Goal: Task Accomplishment & Management: Manage account settings

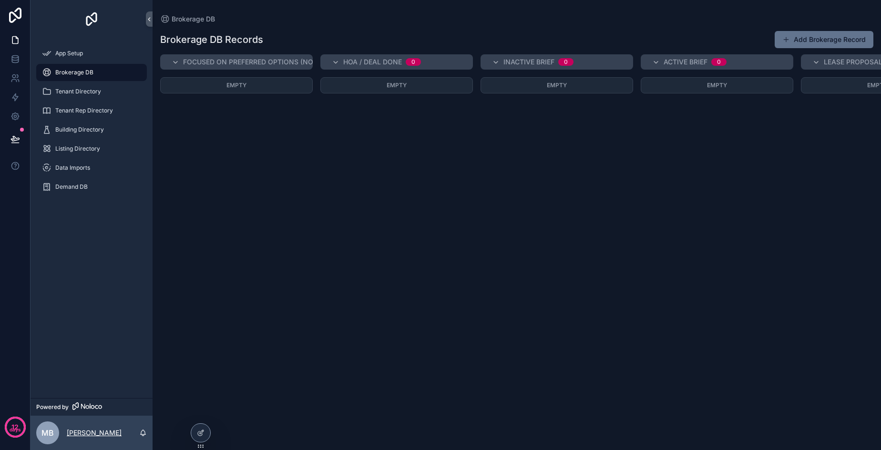
click at [74, 435] on p "Mark Boehm" at bounding box center [94, 433] width 55 height 10
click at [310, 301] on div "Empty" at bounding box center [236, 257] width 153 height 361
click at [13, 112] on icon at bounding box center [15, 117] width 10 height 10
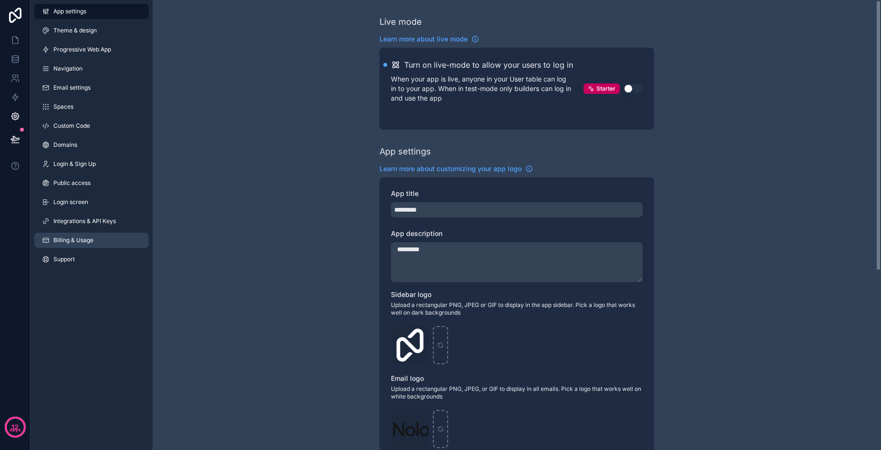
click at [82, 233] on link "Billing & Usage" at bounding box center [91, 240] width 114 height 15
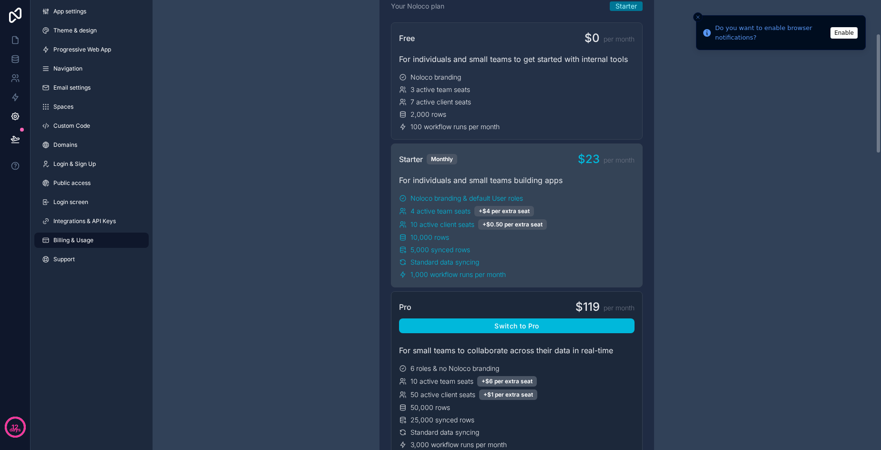
scroll to position [109, 0]
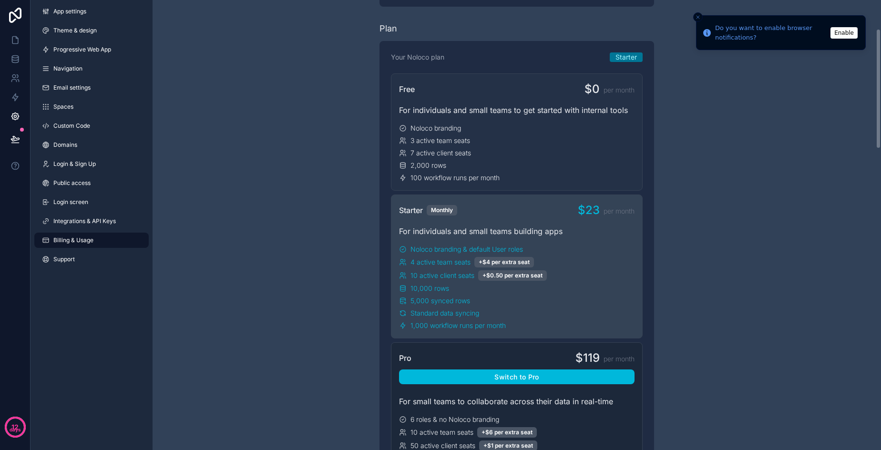
click at [512, 124] on div "Noloco branding" at bounding box center [516, 128] width 235 height 10
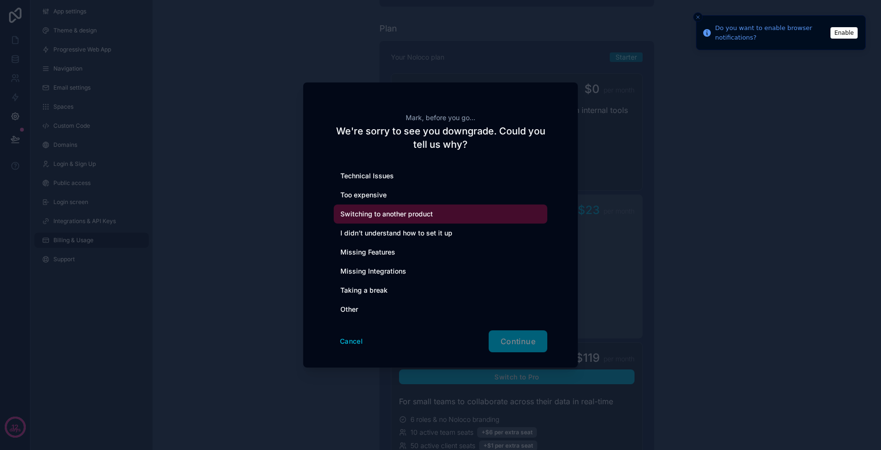
click at [392, 210] on div "Switching to another product" at bounding box center [441, 213] width 214 height 19
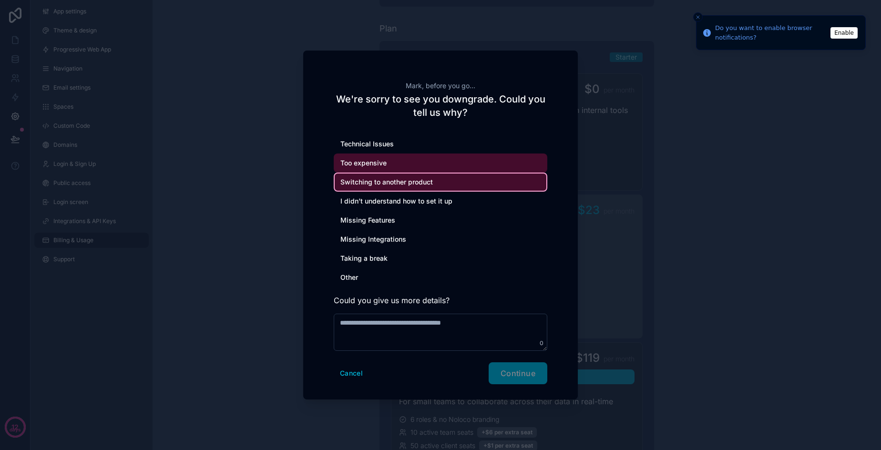
click at [358, 159] on div "Too expensive" at bounding box center [441, 162] width 214 height 19
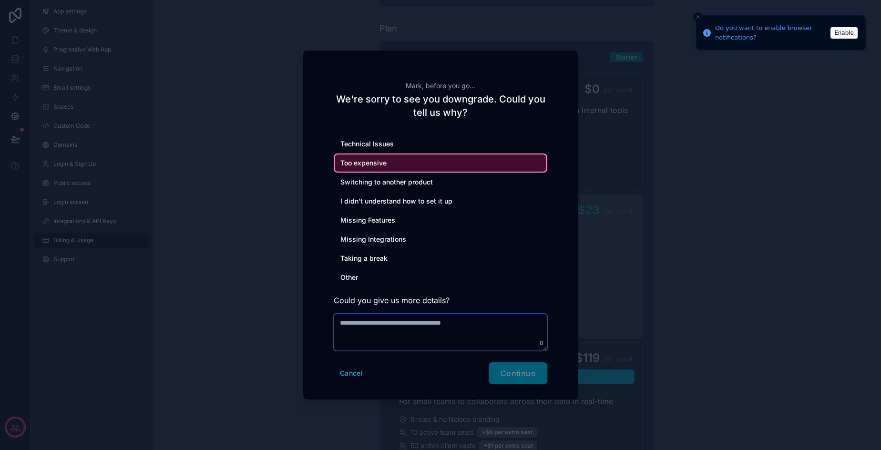
click at [445, 319] on textarea at bounding box center [441, 332] width 214 height 37
click at [522, 375] on div "Cancel Continue" at bounding box center [441, 373] width 214 height 22
click at [415, 317] on textarea at bounding box center [441, 332] width 214 height 37
click at [355, 329] on textarea "*" at bounding box center [441, 332] width 214 height 37
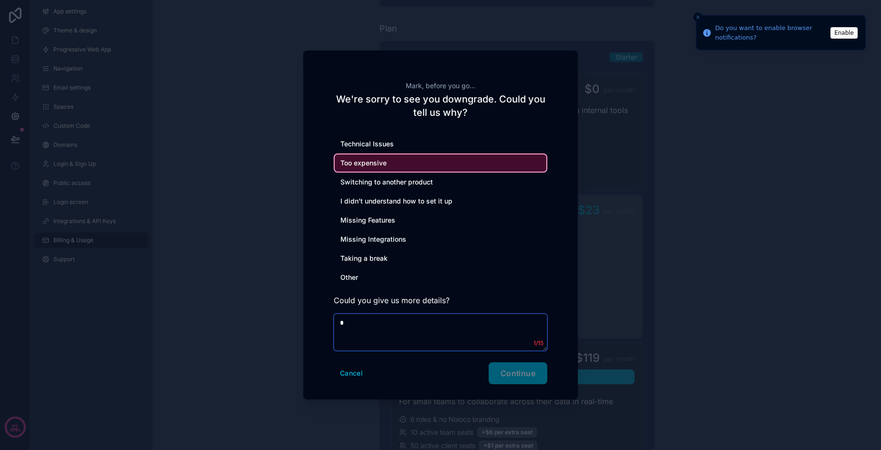
click at [355, 329] on textarea "*" at bounding box center [441, 332] width 214 height 37
type textarea "**********"
click at [530, 369] on span "Continue" at bounding box center [517, 373] width 35 height 10
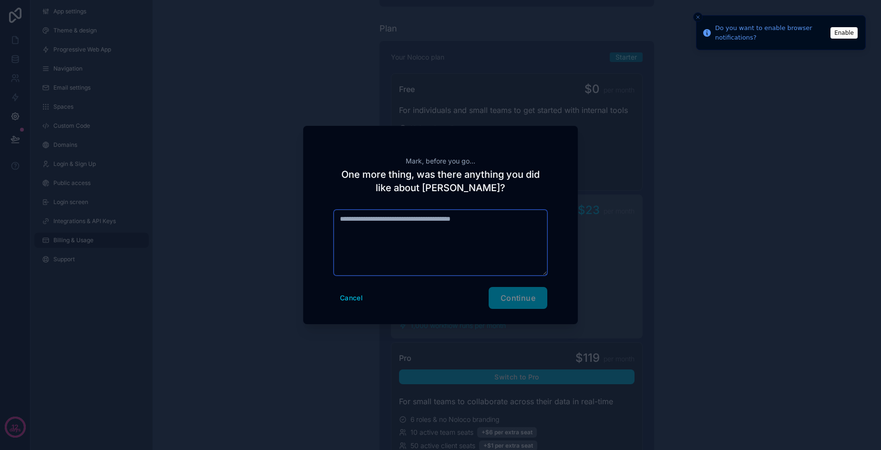
click at [380, 225] on textarea at bounding box center [441, 243] width 214 height 66
type textarea "**********"
click at [517, 302] on button "Continue" at bounding box center [518, 298] width 59 height 22
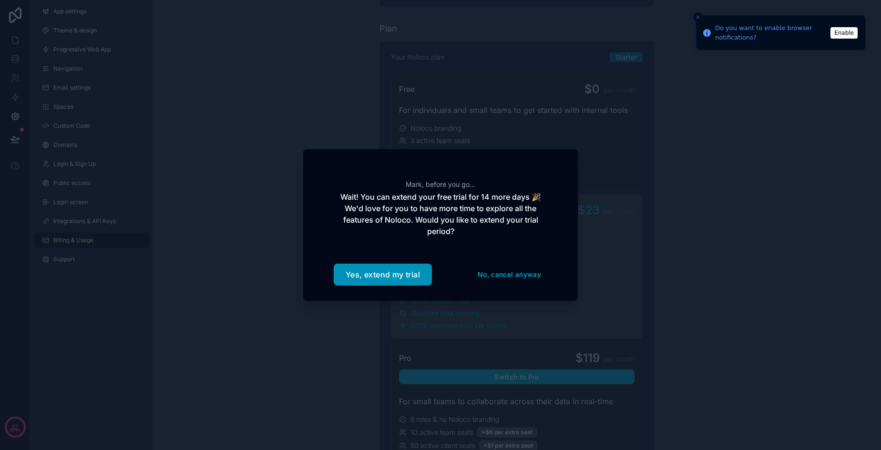
click at [361, 268] on button "Yes, extend my trial" at bounding box center [383, 275] width 98 height 22
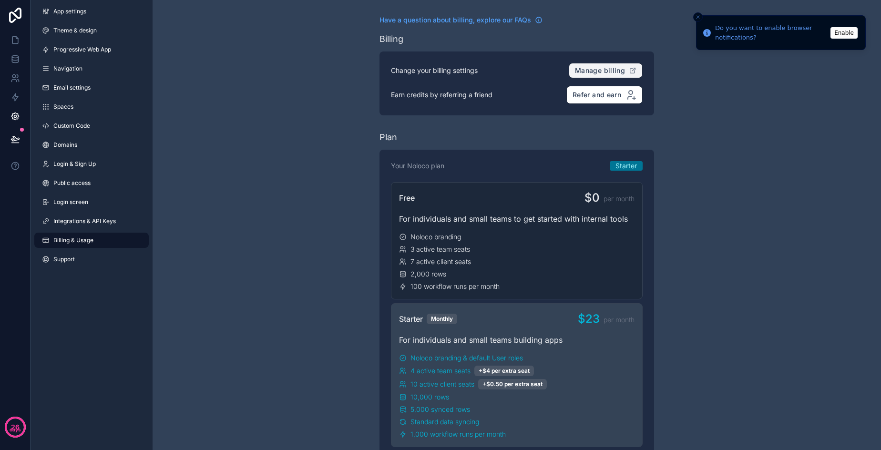
click at [597, 70] on span "Manage billing" at bounding box center [600, 70] width 50 height 9
